Goal: Task Accomplishment & Management: Manage account settings

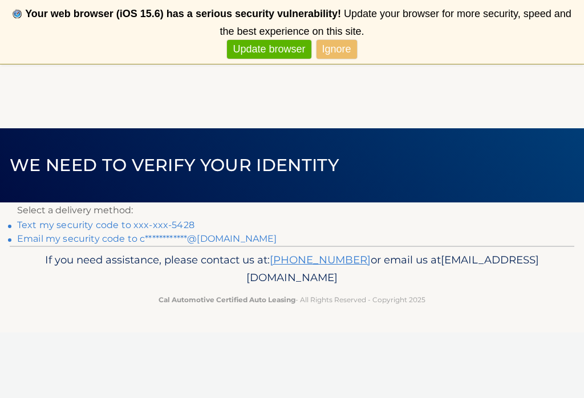
click at [135, 223] on link "Text my security code to xxx-xxx-5428" at bounding box center [106, 225] width 178 height 11
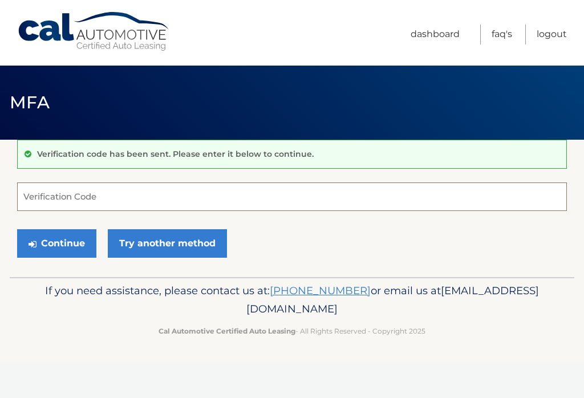
click at [156, 195] on input "Verification Code" at bounding box center [292, 197] width 550 height 29
type input "957564"
click at [82, 251] on button "Continue" at bounding box center [56, 243] width 79 height 29
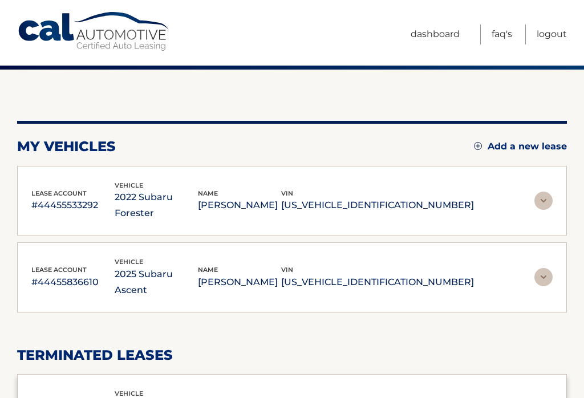
scroll to position [71, 0]
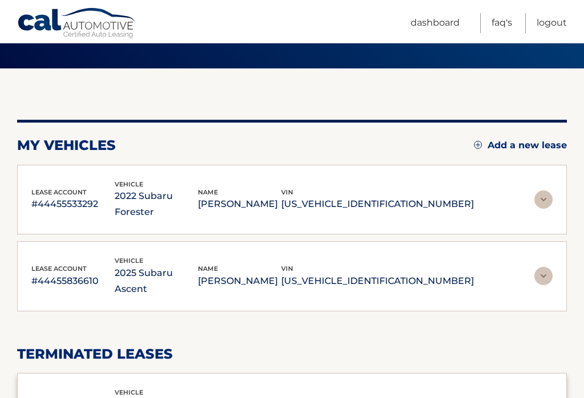
click at [492, 273] on div "lease account #44455836610 vehicle 2025 Subaru Ascent name [PERSON_NAME] vin [U…" at bounding box center [292, 277] width 522 height 42
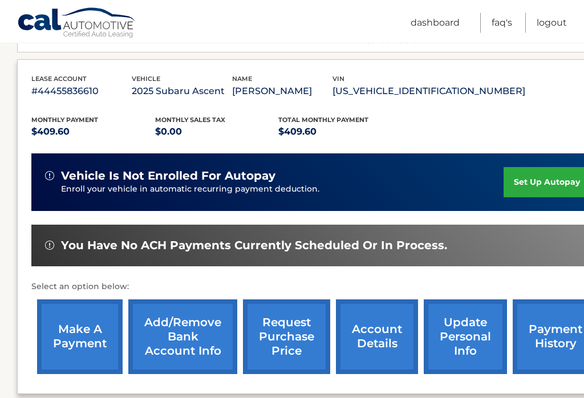
scroll to position [237, 0]
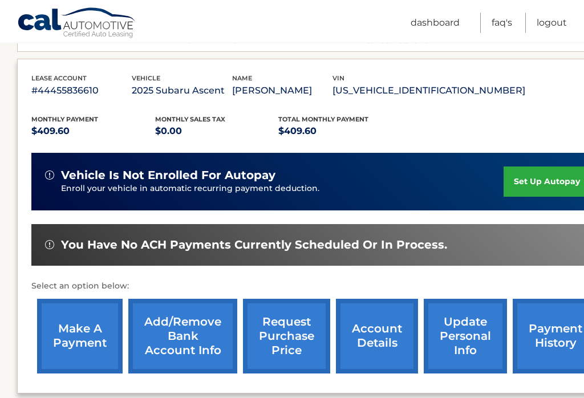
click at [92, 337] on link "make a payment" at bounding box center [80, 337] width 86 height 75
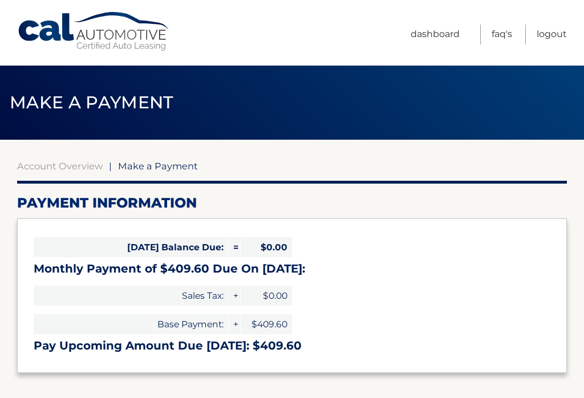
select select "Y2M2NThkZGYtMWVmMy00YTBjLWIzMDEtZDdjMTUxNmUxNTAx"
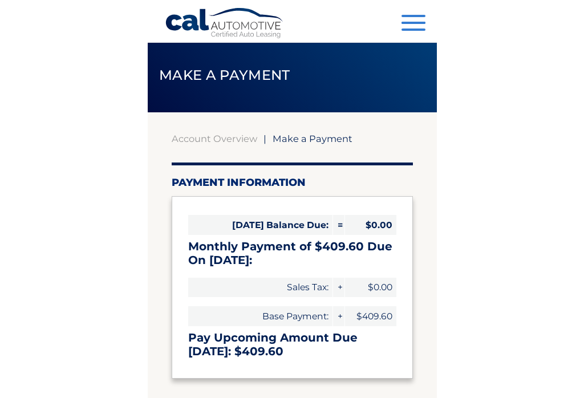
scroll to position [56, 0]
